Goal: Task Accomplishment & Management: Complete application form

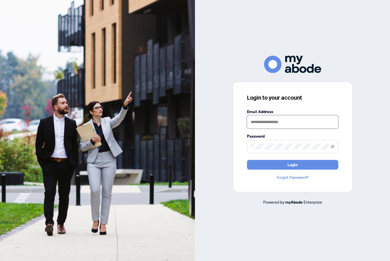
click at [308, 128] on input "text" at bounding box center [292, 121] width 91 height 13
type input "**********"
click at [292, 169] on button "Login" at bounding box center [292, 165] width 91 height 10
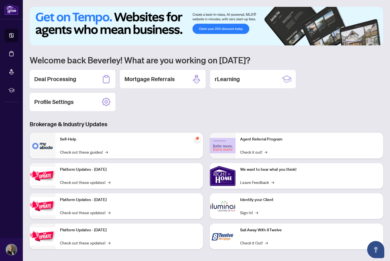
click at [54, 81] on h2 "Deal Processing" at bounding box center [55, 79] width 42 height 8
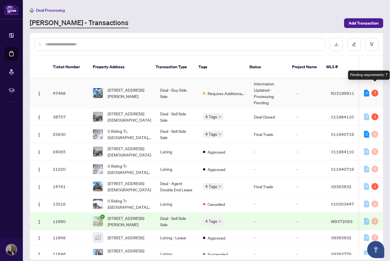
click at [381, 77] on div "Pending requirements: 7" at bounding box center [369, 74] width 42 height 9
click at [59, 86] on td "47468" at bounding box center [68, 93] width 40 height 30
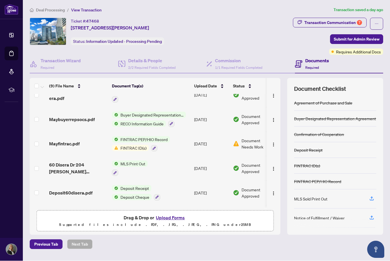
scroll to position [57, 0]
click at [147, 149] on span "FINTRAC ID(s)" at bounding box center [133, 148] width 31 height 6
click at [147, 174] on span "FINTRAC ID(s)" at bounding box center [140, 174] width 63 height 6
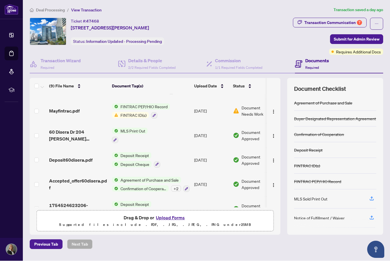
scroll to position [89, 0]
click at [198, 243] on main "Deal Processing / View Transaction Transaction saved a day ago Ticket #: 47468 …" at bounding box center [206, 130] width 367 height 261
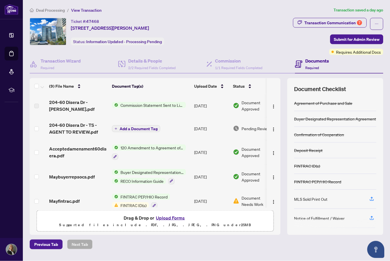
scroll to position [7, 0]
click at [149, 102] on span "Commission Statement Sent to Listing Brokerage" at bounding box center [152, 105] width 68 height 6
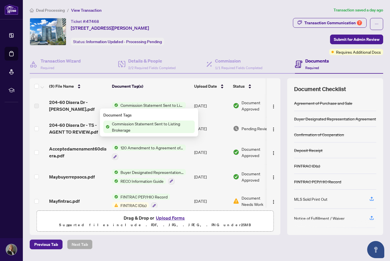
click at [183, 94] on td "Commission Statement Sent to Listing Brokerage" at bounding box center [151, 105] width 82 height 23
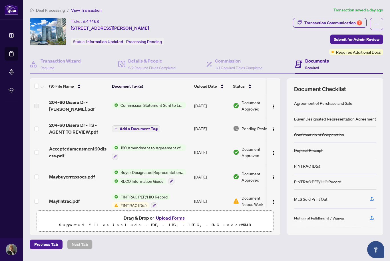
click at [86, 123] on span "204-60 Disera Dr - TS - AGENT TO REVIEW.pdf" at bounding box center [78, 129] width 58 height 14
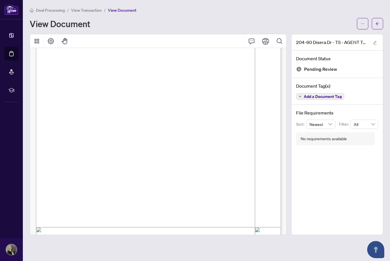
scroll to position [45, 0]
click at [266, 34] on button "Print" at bounding box center [266, 41] width 14 height 14
click at [375, 41] on icon "edit" at bounding box center [375, 43] width 4 height 4
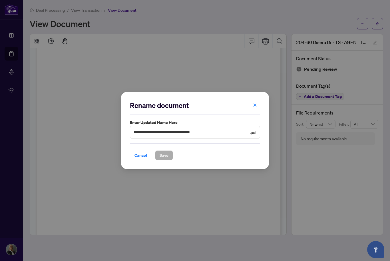
click at [254, 108] on span "button" at bounding box center [255, 104] width 4 height 9
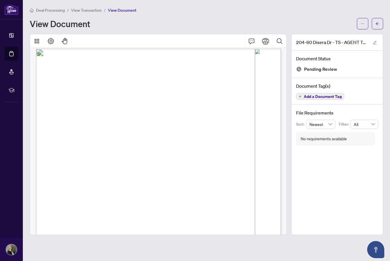
scroll to position [4, 0]
click at [49, 34] on button "Page Layout" at bounding box center [51, 41] width 14 height 14
click at [38, 39] on icon "Thumbnails" at bounding box center [37, 41] width 5 height 5
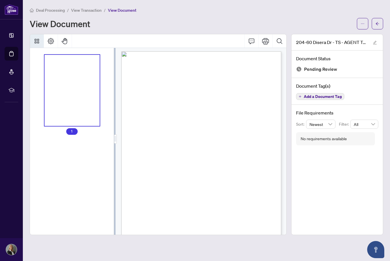
click at [361, 22] on icon "ellipsis" at bounding box center [362, 24] width 4 height 4
click at [298, 19] on div "View Document" at bounding box center [192, 23] width 324 height 9
click at [361, 19] on span "button" at bounding box center [362, 23] width 4 height 9
click at [265, 37] on button "Print" at bounding box center [266, 41] width 14 height 14
click at [305, 19] on div "View Document" at bounding box center [192, 23] width 324 height 9
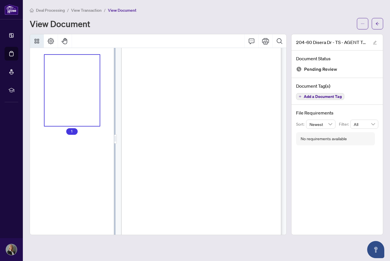
scroll to position [13, 0]
click at [359, 213] on div "204-60 Disera Dr - TS - AGENT TO REVIEW.pdf Document Status Pending Review Docu…" at bounding box center [337, 134] width 92 height 201
click at [249, 92] on div "Page 1" at bounding box center [194, 148] width 146 height 189
click at [267, 35] on button "Print" at bounding box center [266, 41] width 14 height 14
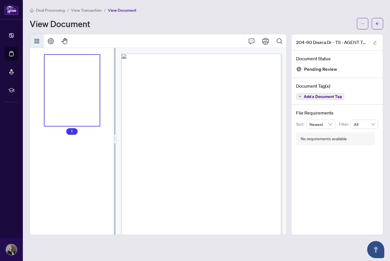
click at [102, 151] on div "1" at bounding box center [72, 141] width 84 height 187
click at [0, 0] on link "Mortgage Referrals" at bounding box center [0, 0] width 0 height 0
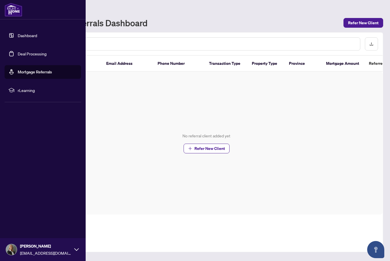
click at [21, 53] on link "Deal Processing" at bounding box center [32, 53] width 29 height 5
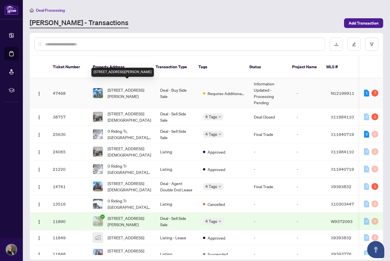
click at [37, 91] on img "button" at bounding box center [39, 93] width 5 height 5
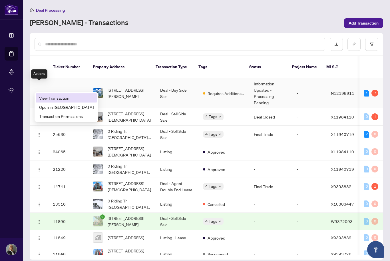
click at [63, 97] on span "View Transaction" at bounding box center [66, 98] width 55 height 6
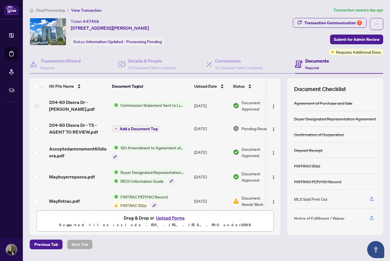
click at [273, 128] on img "button" at bounding box center [273, 129] width 5 height 5
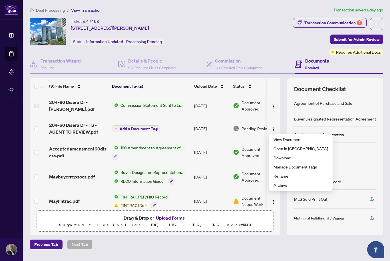
click at [285, 156] on span "Download" at bounding box center [300, 157] width 55 height 6
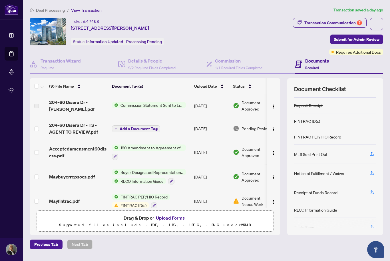
scroll to position [45, 0]
click at [272, 127] on img "button" at bounding box center [273, 129] width 5 height 5
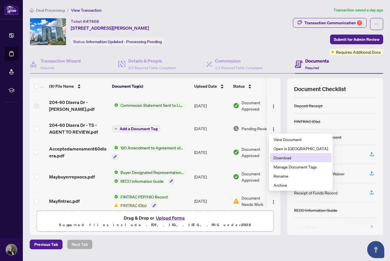
click at [290, 157] on span "Download" at bounding box center [300, 157] width 55 height 6
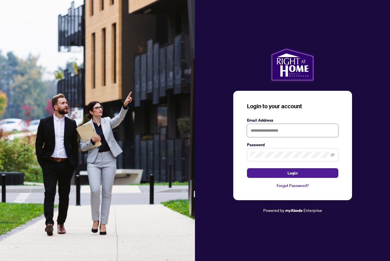
click at [287, 137] on input "text" at bounding box center [292, 130] width 91 height 13
type input "**********"
click at [292, 178] on button "Login" at bounding box center [292, 173] width 91 height 10
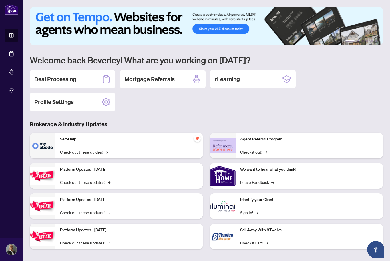
click at [78, 80] on div "Deal Processing" at bounding box center [73, 79] width 86 height 18
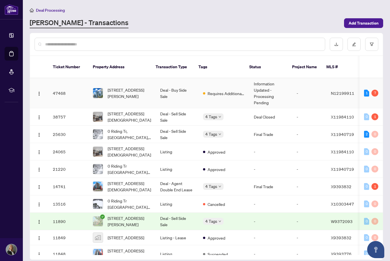
click at [41, 91] on img "button" at bounding box center [39, 93] width 5 height 5
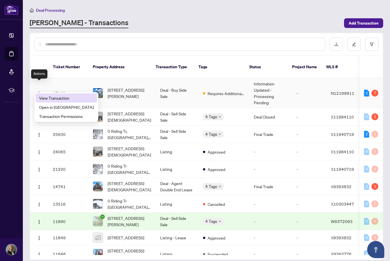
click at [67, 99] on span "View Transaction" at bounding box center [66, 98] width 55 height 6
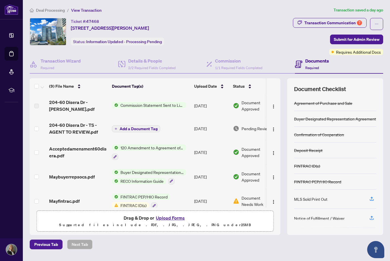
click at [175, 221] on button "Upload Forms" at bounding box center [170, 217] width 32 height 7
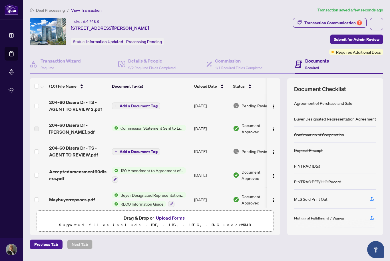
click at [144, 106] on span "Add a Document Tag" at bounding box center [139, 106] width 38 height 4
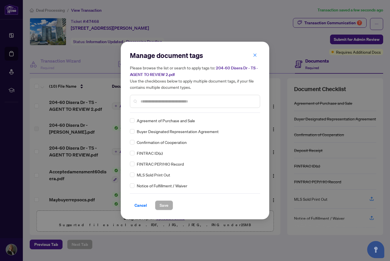
click at [173, 104] on input "text" at bounding box center [197, 101] width 115 height 6
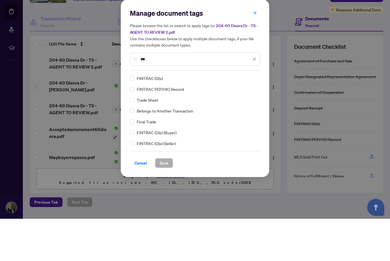
type input "***"
click at [130, 139] on label at bounding box center [132, 142] width 5 height 6
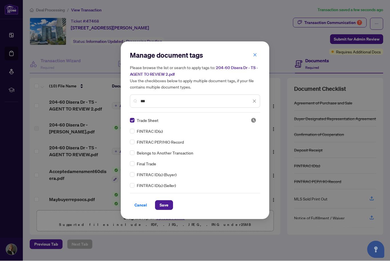
click at [168, 207] on span "Save" at bounding box center [164, 205] width 9 height 9
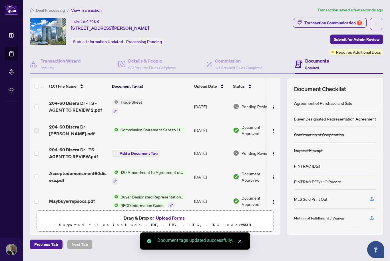
click at [175, 214] on button "Upload Forms" at bounding box center [170, 217] width 32 height 7
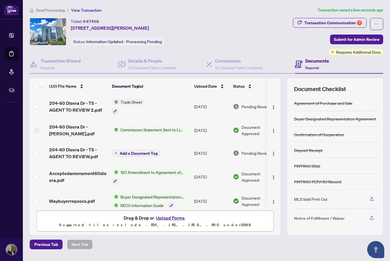
click at [173, 214] on button "Upload Forms" at bounding box center [170, 217] width 32 height 7
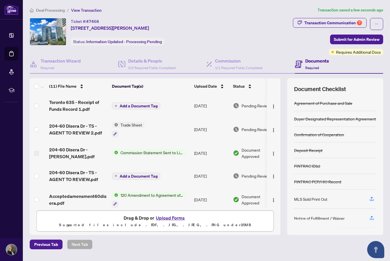
click at [148, 104] on span "Add a Document Tag" at bounding box center [139, 106] width 38 height 4
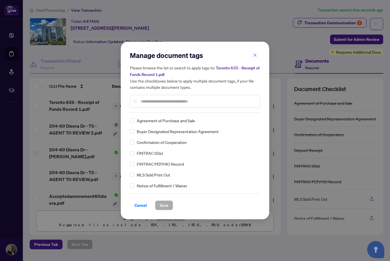
click at [203, 111] on div "Manage document tags Please browse the list or search to apply tags to: Toronto…" at bounding box center [195, 82] width 130 height 62
click at [162, 101] on input "text" at bounding box center [197, 101] width 115 height 6
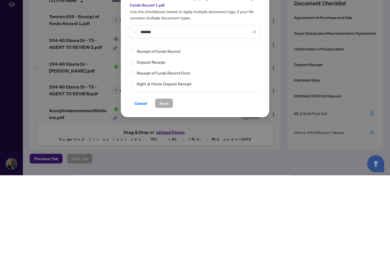
type input "*******"
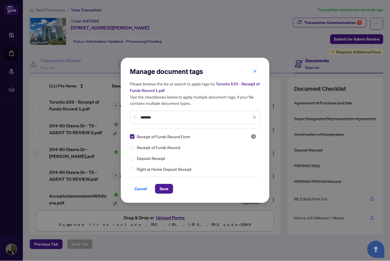
click at [167, 186] on span "Save" at bounding box center [164, 188] width 9 height 9
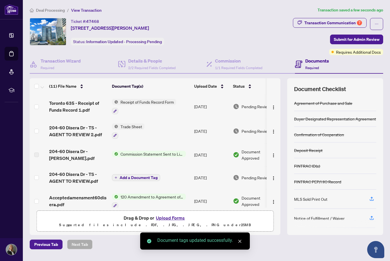
click at [171, 214] on button "Upload Forms" at bounding box center [170, 217] width 32 height 7
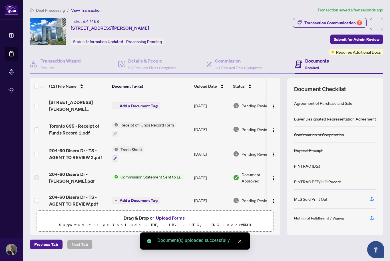
click at [141, 104] on span "Add a Document Tag" at bounding box center [139, 106] width 38 height 4
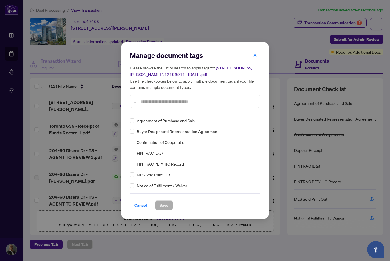
click at [201, 111] on div "Manage document tags Please browse the list or search to apply tags to: 60 Dise…" at bounding box center [195, 82] width 130 height 62
click at [203, 100] on input "text" at bounding box center [197, 101] width 115 height 6
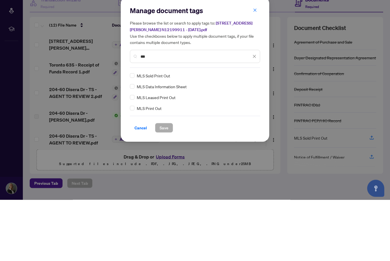
type input "***"
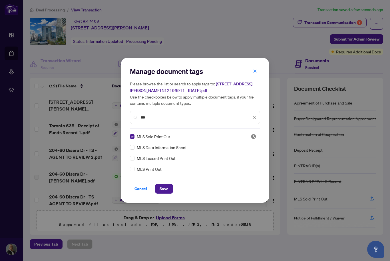
click at [167, 190] on span "Save" at bounding box center [164, 188] width 9 height 9
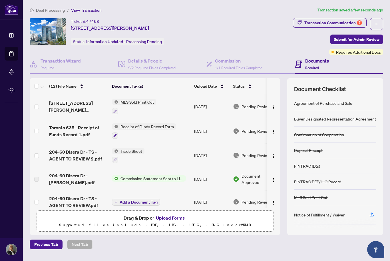
scroll to position [0, 0]
click at [323, 245] on main "Deal Processing / View Transaction Transaction saved a few seconds ago Ticket #…" at bounding box center [206, 130] width 367 height 261
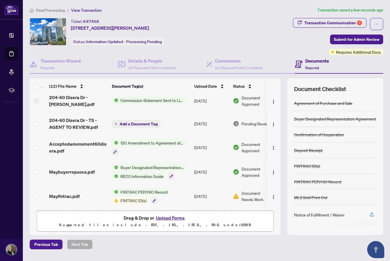
scroll to position [79, 0]
click at [274, 194] on img "button" at bounding box center [273, 196] width 5 height 5
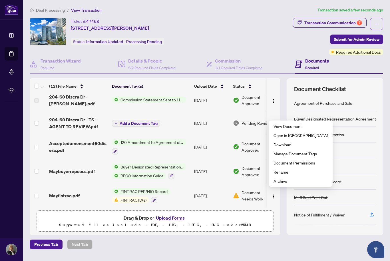
click at [303, 127] on span "View Document" at bounding box center [300, 126] width 55 height 6
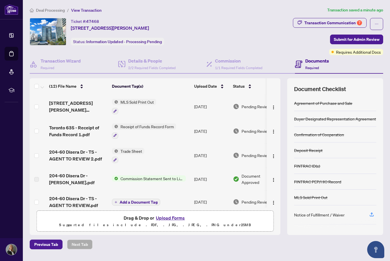
click at [356, 39] on span "Submit for Admin Review" at bounding box center [357, 39] width 46 height 9
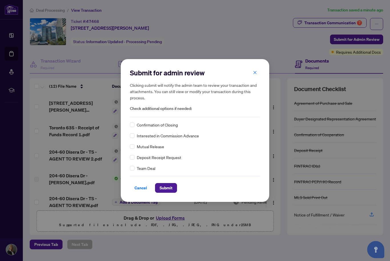
click at [170, 187] on span "Submit" at bounding box center [166, 187] width 13 height 9
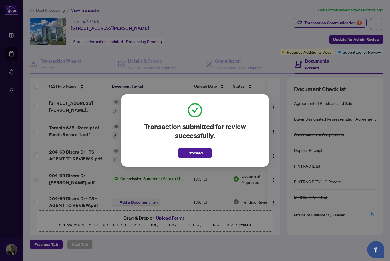
click at [203, 156] on button "Proceed" at bounding box center [195, 153] width 34 height 10
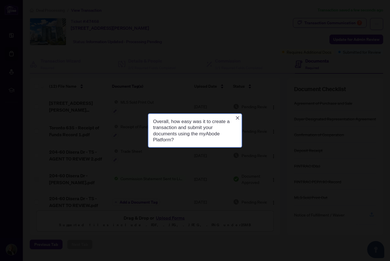
click at [349, 38] on div at bounding box center [195, 130] width 390 height 261
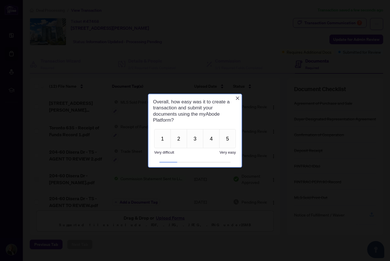
click at [215, 143] on button "4" at bounding box center [211, 138] width 17 height 19
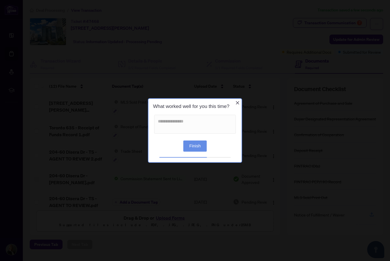
click at [239, 103] on icon "Close button" at bounding box center [237, 102] width 5 height 5
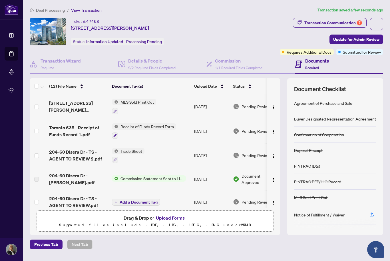
click at [348, 41] on span "Update for Admin Review" at bounding box center [356, 39] width 46 height 9
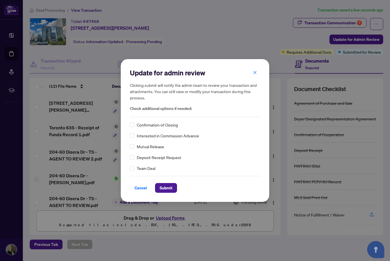
click at [167, 188] on span "Submit" at bounding box center [166, 187] width 13 height 9
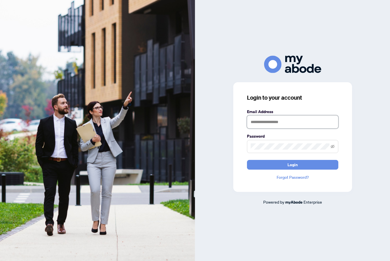
click at [291, 128] on input "text" at bounding box center [292, 121] width 91 height 13
type input "**********"
click at [292, 169] on button "Login" at bounding box center [292, 165] width 91 height 10
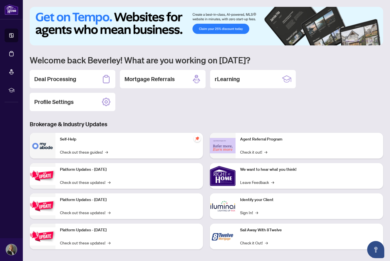
click at [82, 81] on div "Deal Processing" at bounding box center [73, 79] width 86 height 18
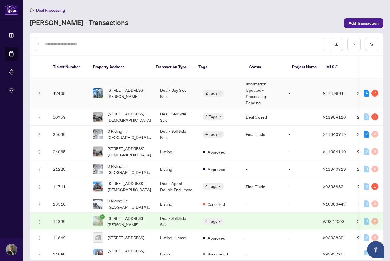
click at [40, 91] on img "button" at bounding box center [39, 93] width 5 height 5
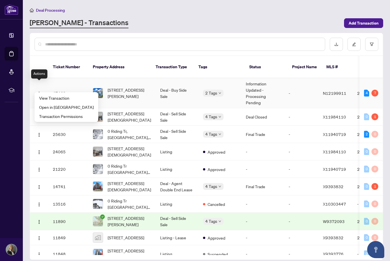
click at [67, 98] on span "View Transaction" at bounding box center [66, 98] width 55 height 6
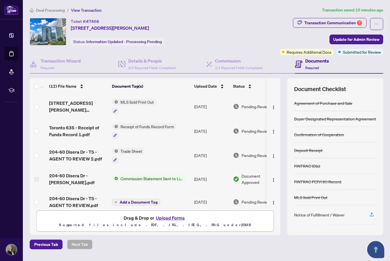
click at [172, 221] on button "Upload Forms" at bounding box center [170, 217] width 32 height 7
click at [138, 221] on span "Drag & Drop or Upload Forms" at bounding box center [155, 217] width 63 height 7
click at [176, 221] on button "Upload Forms" at bounding box center [170, 217] width 32 height 7
click at [175, 221] on button "Upload Forms" at bounding box center [170, 217] width 32 height 7
click at [176, 221] on button "Upload Forms" at bounding box center [170, 217] width 32 height 7
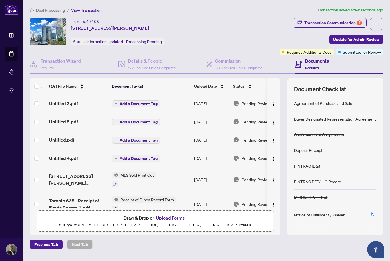
click at [148, 160] on span "Add a Document Tag" at bounding box center [139, 158] width 38 height 4
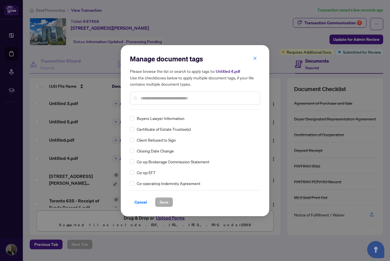
click at [199, 99] on input "text" at bounding box center [197, 98] width 115 height 6
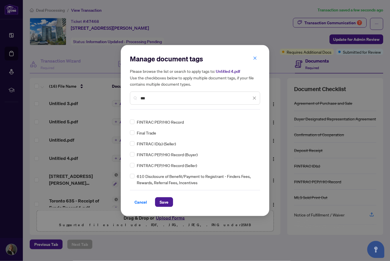
click at [163, 105] on div "***" at bounding box center [195, 98] width 130 height 13
click at [172, 101] on input "***" at bounding box center [195, 98] width 111 height 6
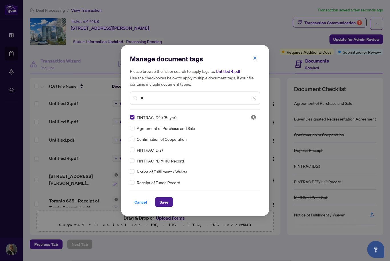
type input "***"
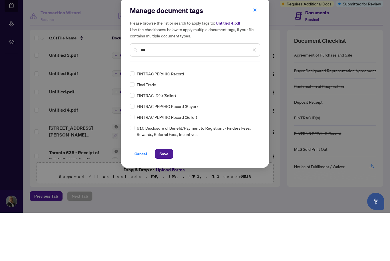
scroll to position [17, 0]
click at [287, 106] on div "Manage document tags Please browse the list or search to apply tags to: Untitle…" at bounding box center [195, 130] width 390 height 261
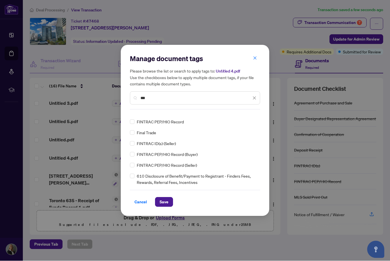
click at [168, 207] on span "Save" at bounding box center [164, 201] width 9 height 9
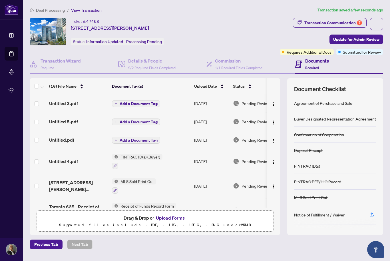
click at [144, 141] on span "Add a Document Tag" at bounding box center [139, 140] width 38 height 4
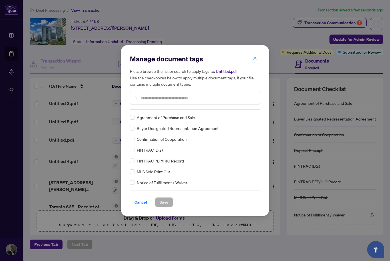
click at [198, 119] on div "Manage document tags Please browse the list or search to apply tags to: Untitle…" at bounding box center [195, 130] width 130 height 153
click at [166, 207] on span "Save" at bounding box center [164, 201] width 9 height 9
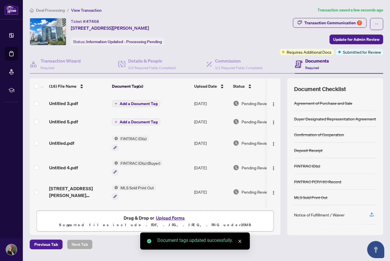
click at [146, 122] on span "Add a Document Tag" at bounding box center [139, 122] width 38 height 4
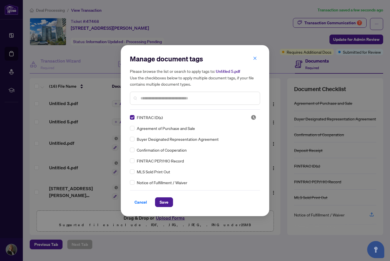
click at [167, 207] on span "Save" at bounding box center [164, 201] width 9 height 9
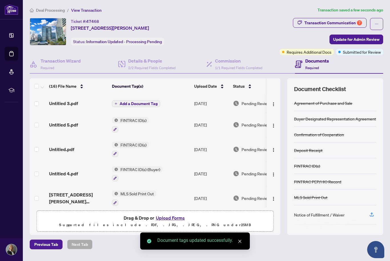
click at [148, 105] on span "Add a Document Tag" at bounding box center [139, 104] width 38 height 4
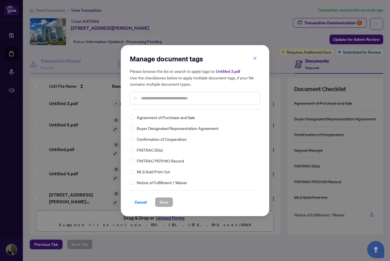
click at [134, 153] on label at bounding box center [132, 150] width 5 height 6
click at [168, 207] on button "Save" at bounding box center [164, 202] width 18 height 10
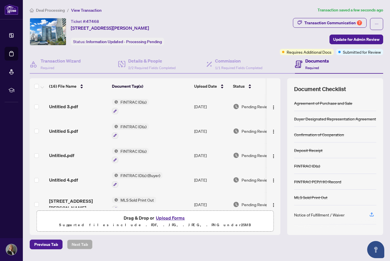
click at [359, 40] on span "Update for Admin Review" at bounding box center [356, 39] width 46 height 9
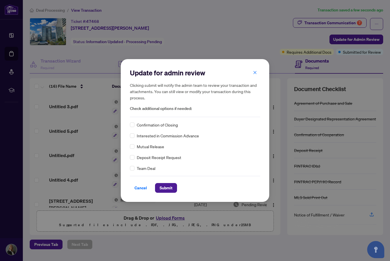
click at [164, 192] on span "Submit" at bounding box center [166, 187] width 13 height 9
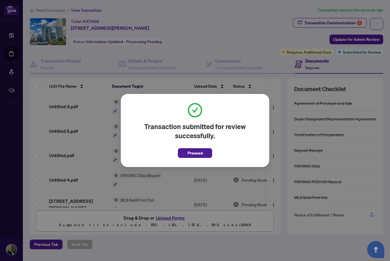
click at [192, 158] on span "Proceed" at bounding box center [194, 152] width 15 height 9
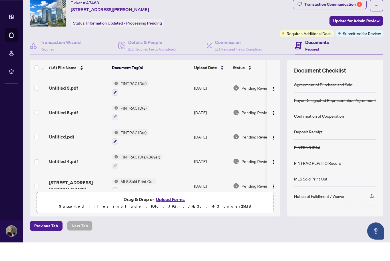
scroll to position [19, 0]
